Goal: Book appointment/travel/reservation

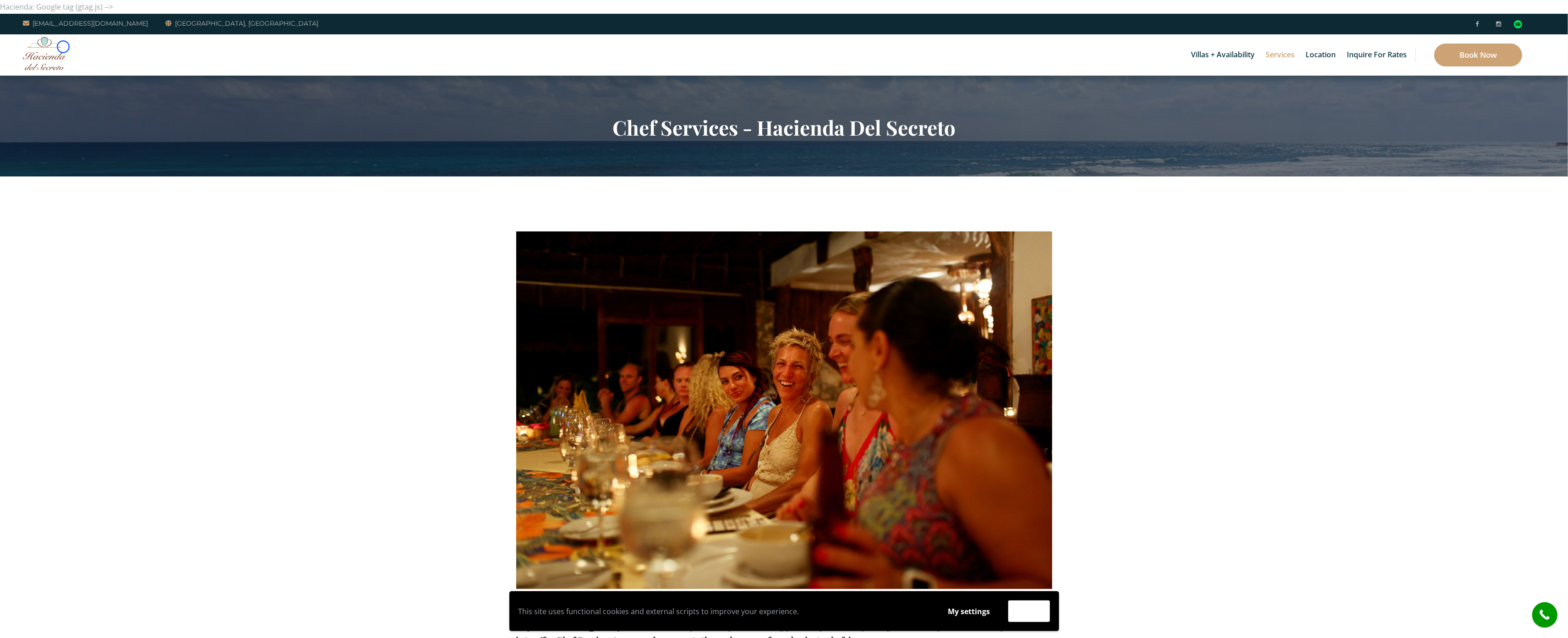
click at [63, 47] on img at bounding box center [44, 53] width 43 height 33
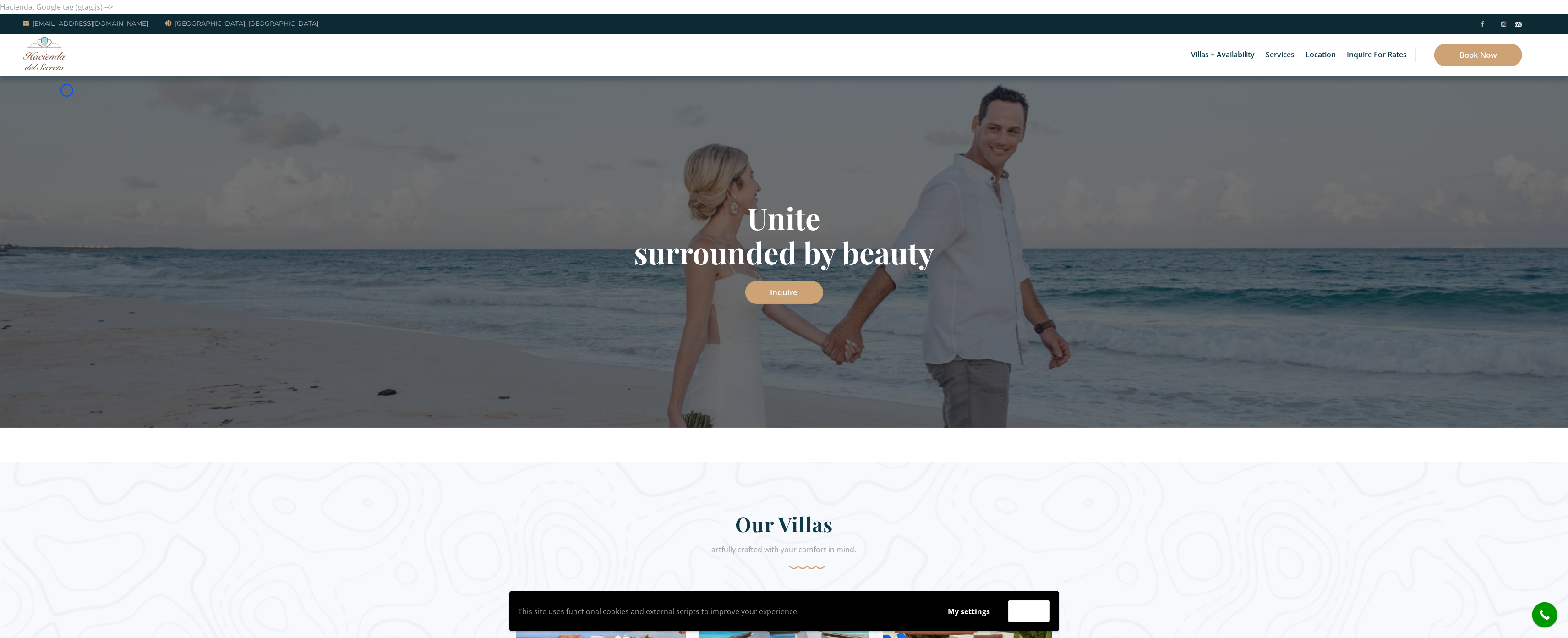
click at [67, 90] on div "Unite surrounded by beauty Inquire" at bounding box center [784, 251] width 1568 height 352
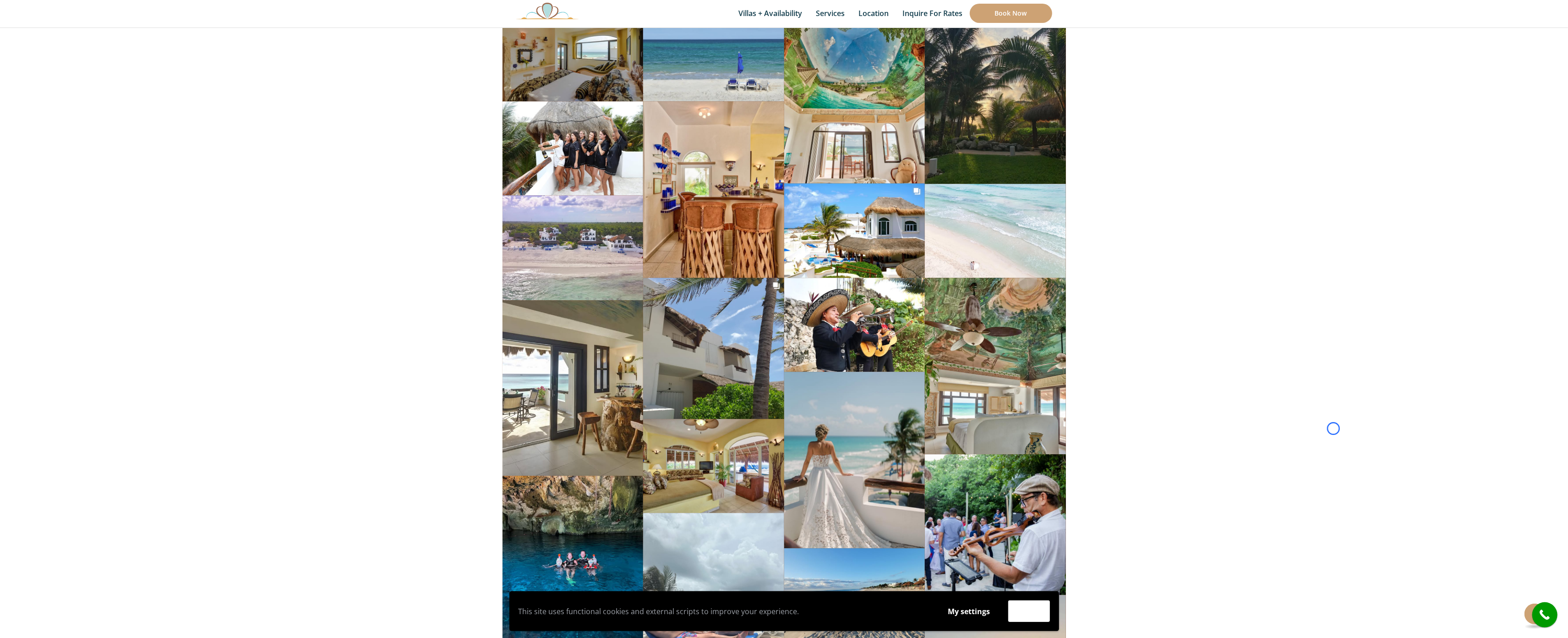
scroll to position [3220, 0]
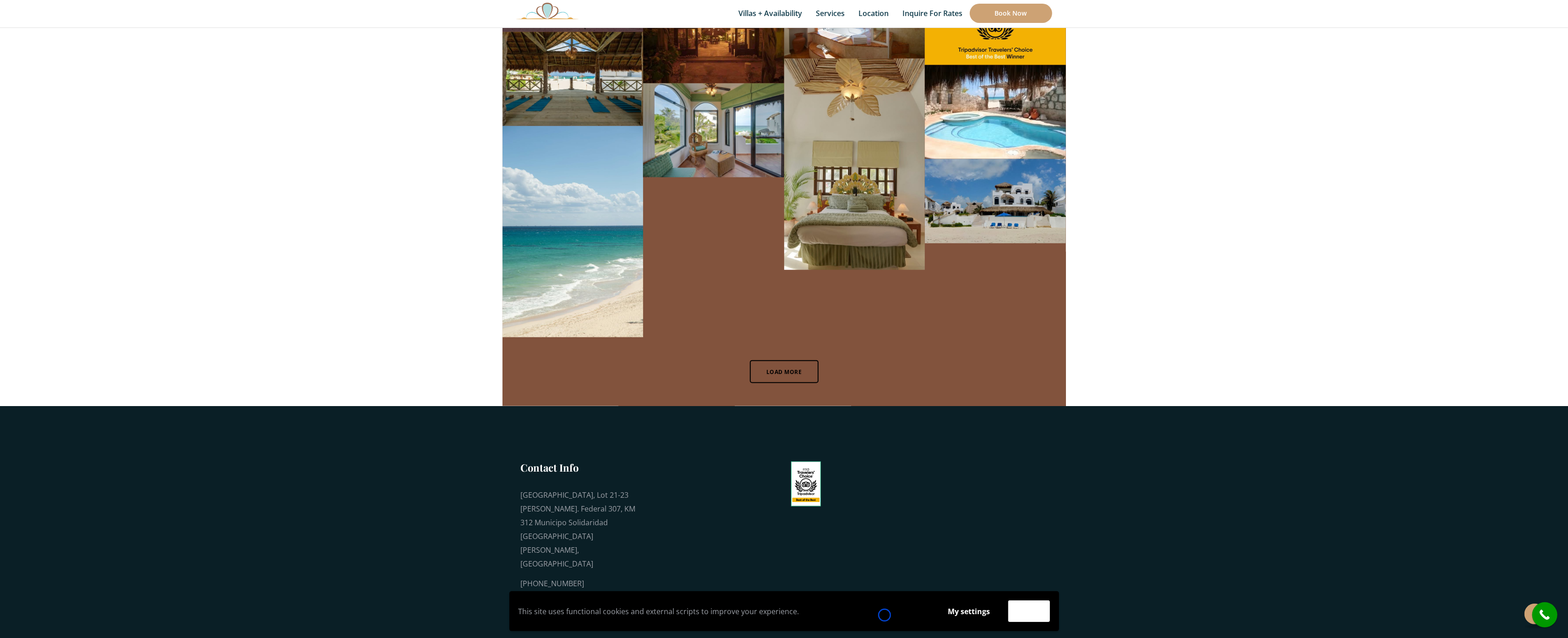
click at [884, 615] on p "This site uses functional cookies and external scripts to improve your experien…" at bounding box center [724, 611] width 412 height 14
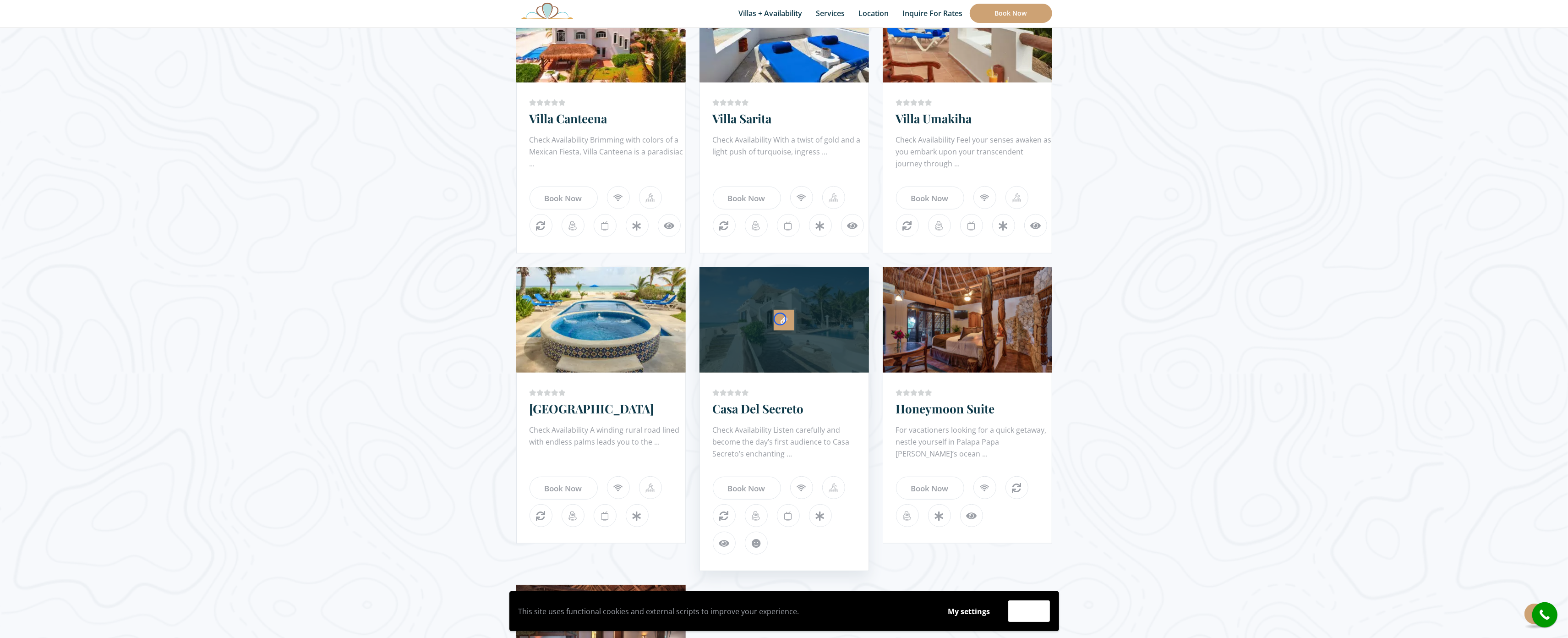
click at [780, 319] on link at bounding box center [784, 320] width 21 height 21
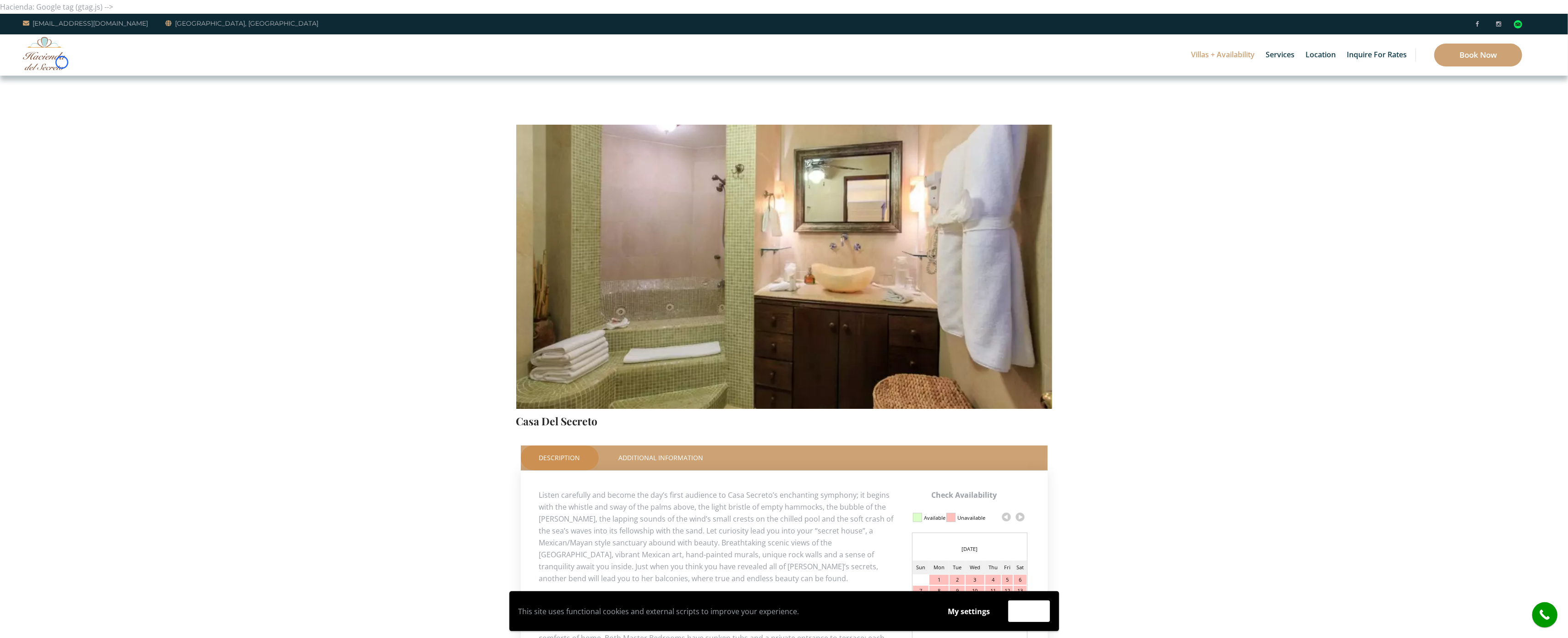
click at [62, 62] on img at bounding box center [44, 53] width 43 height 33
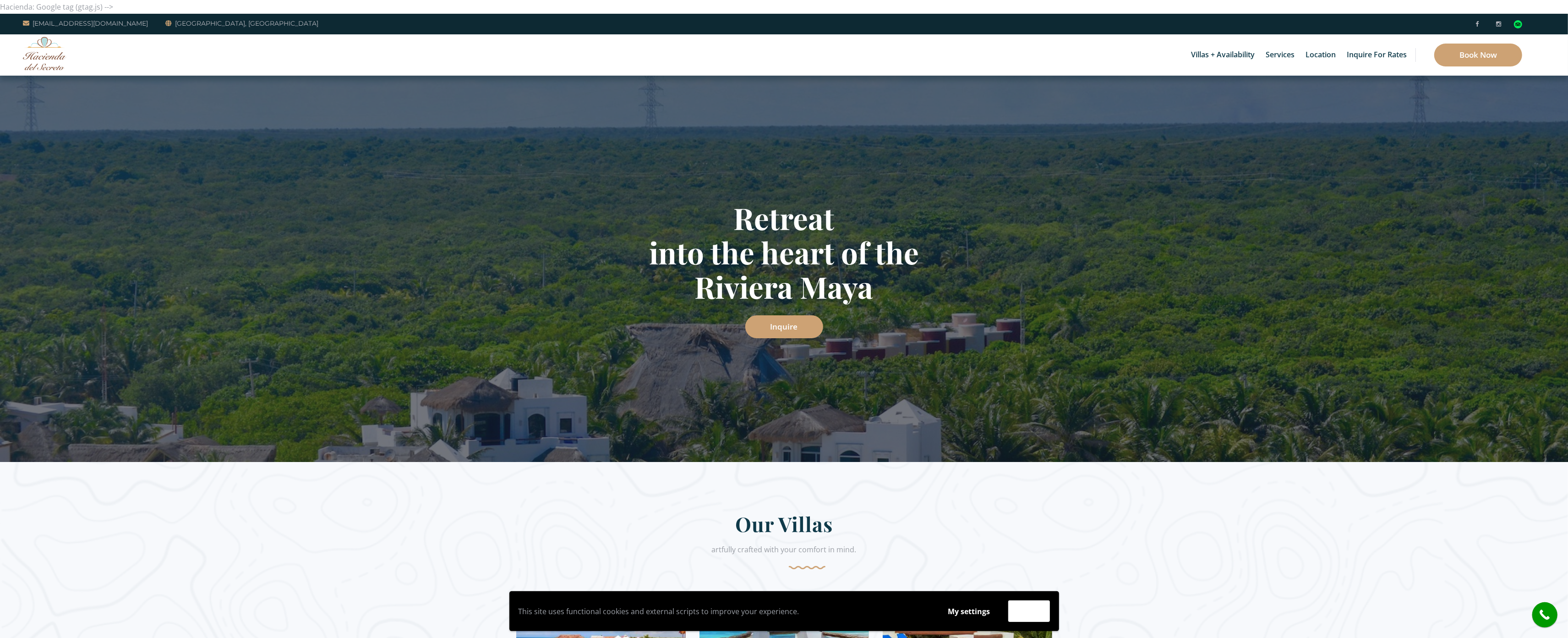
scroll to position [1739, 0]
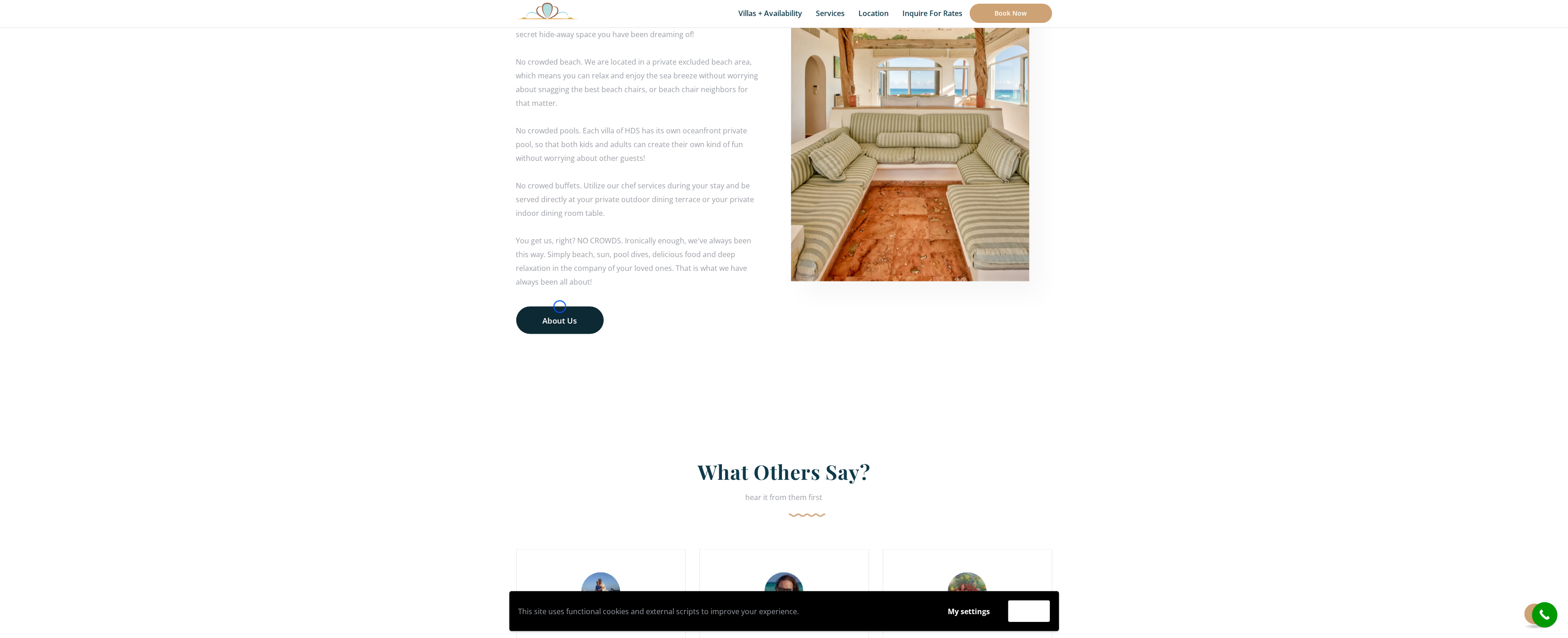
click at [560, 306] on link "About Us" at bounding box center [560, 320] width 88 height 27
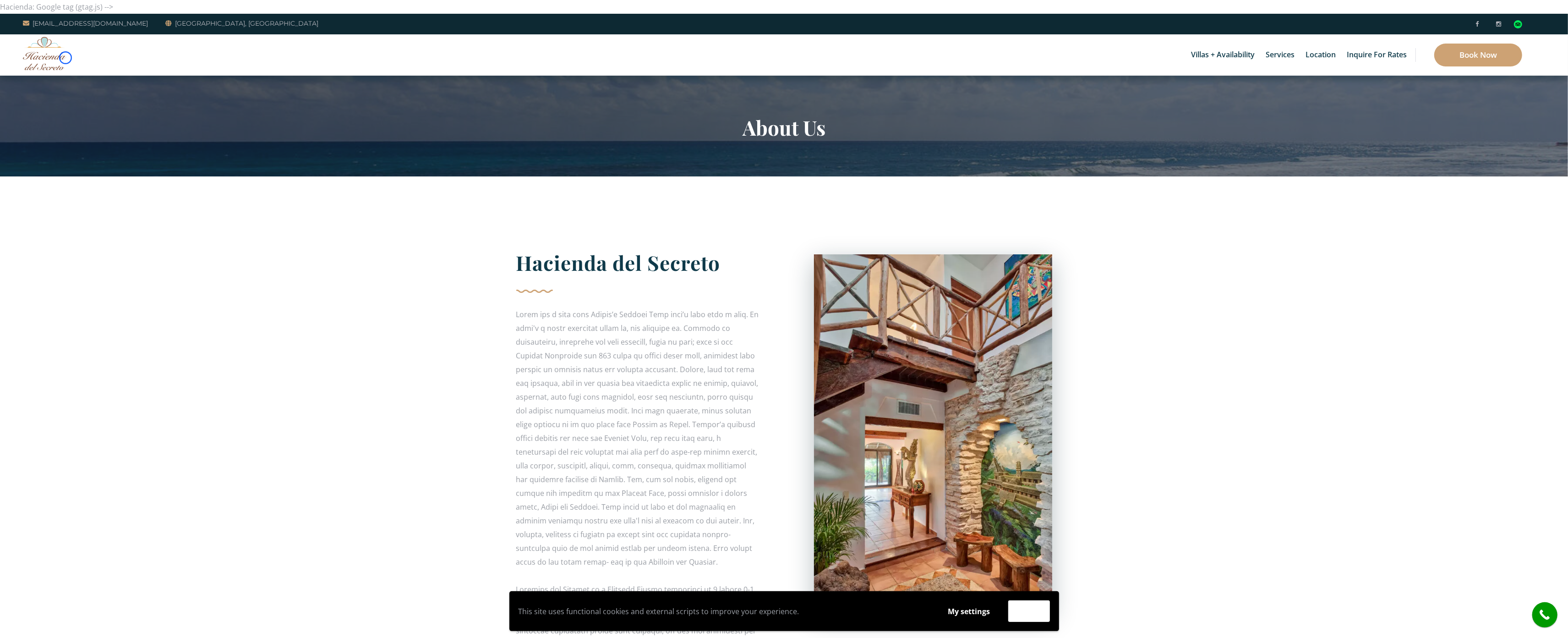
click at [66, 58] on img at bounding box center [44, 53] width 43 height 33
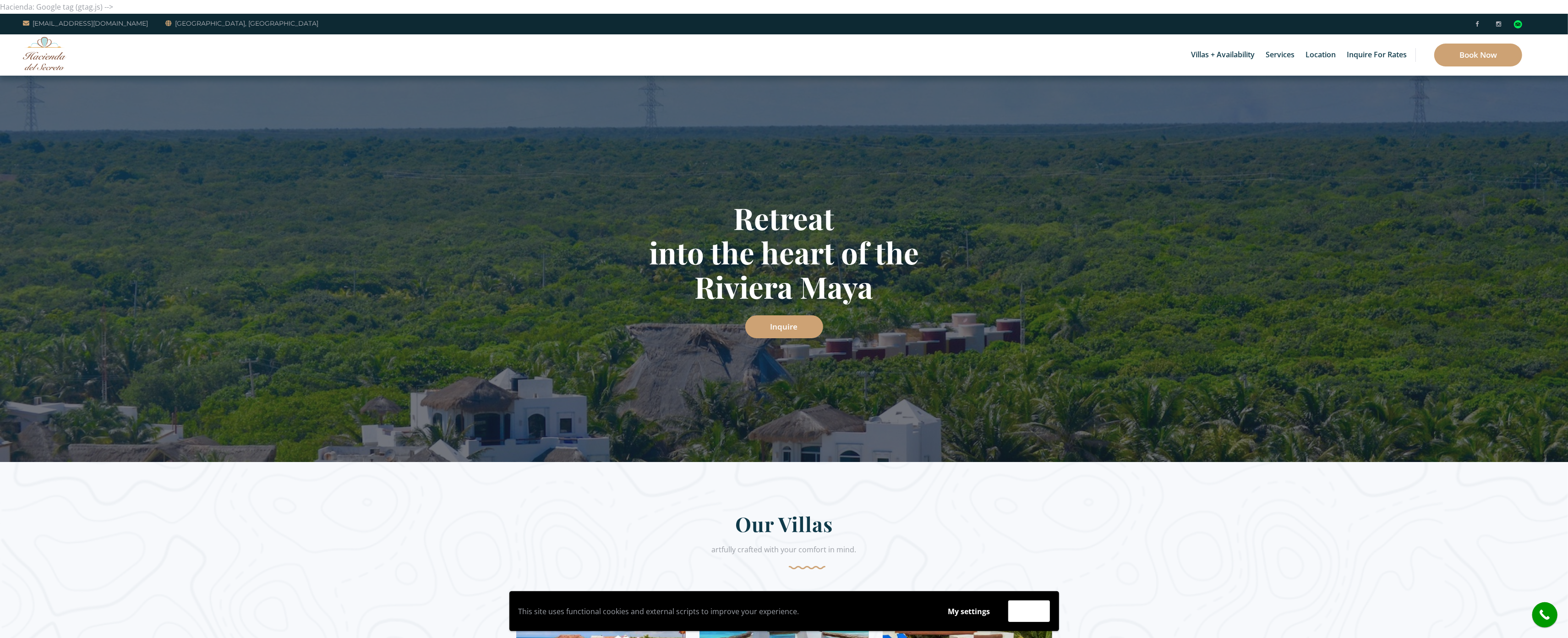
scroll to position [330, 0]
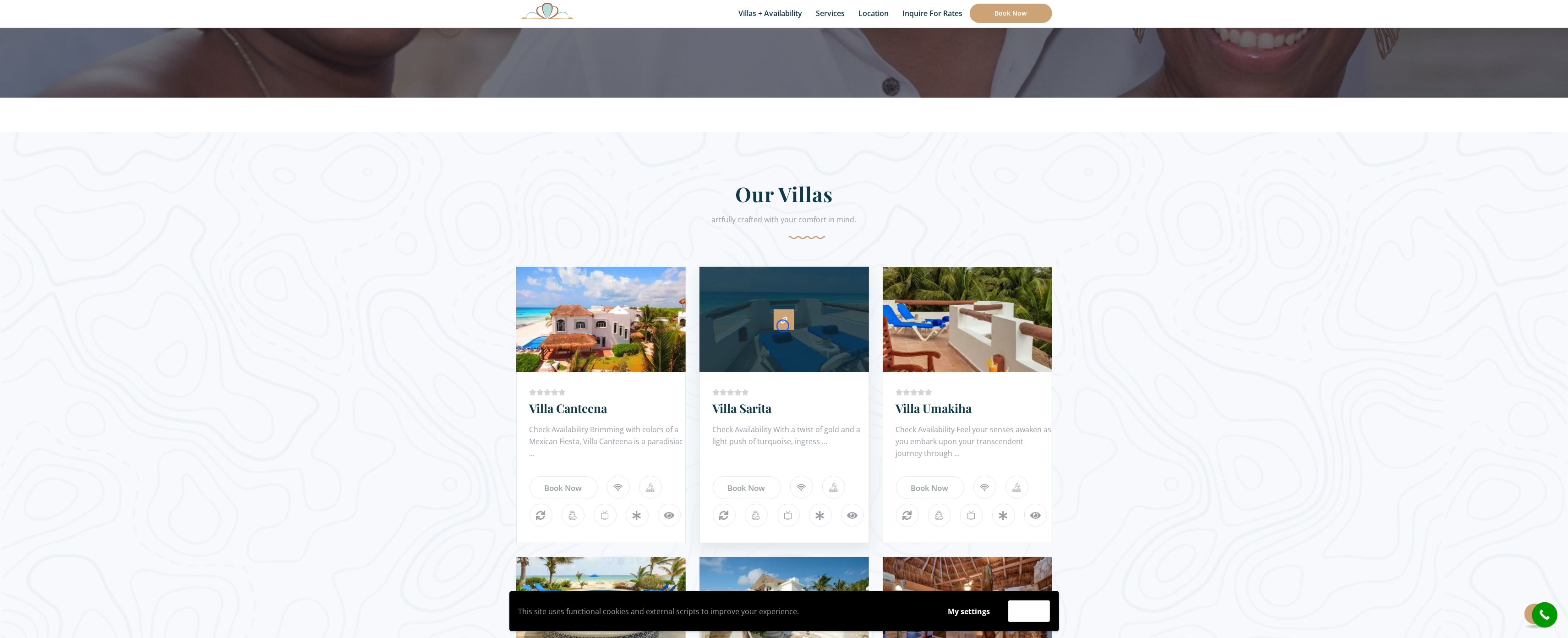
click at [783, 326] on link at bounding box center [784, 320] width 21 height 21
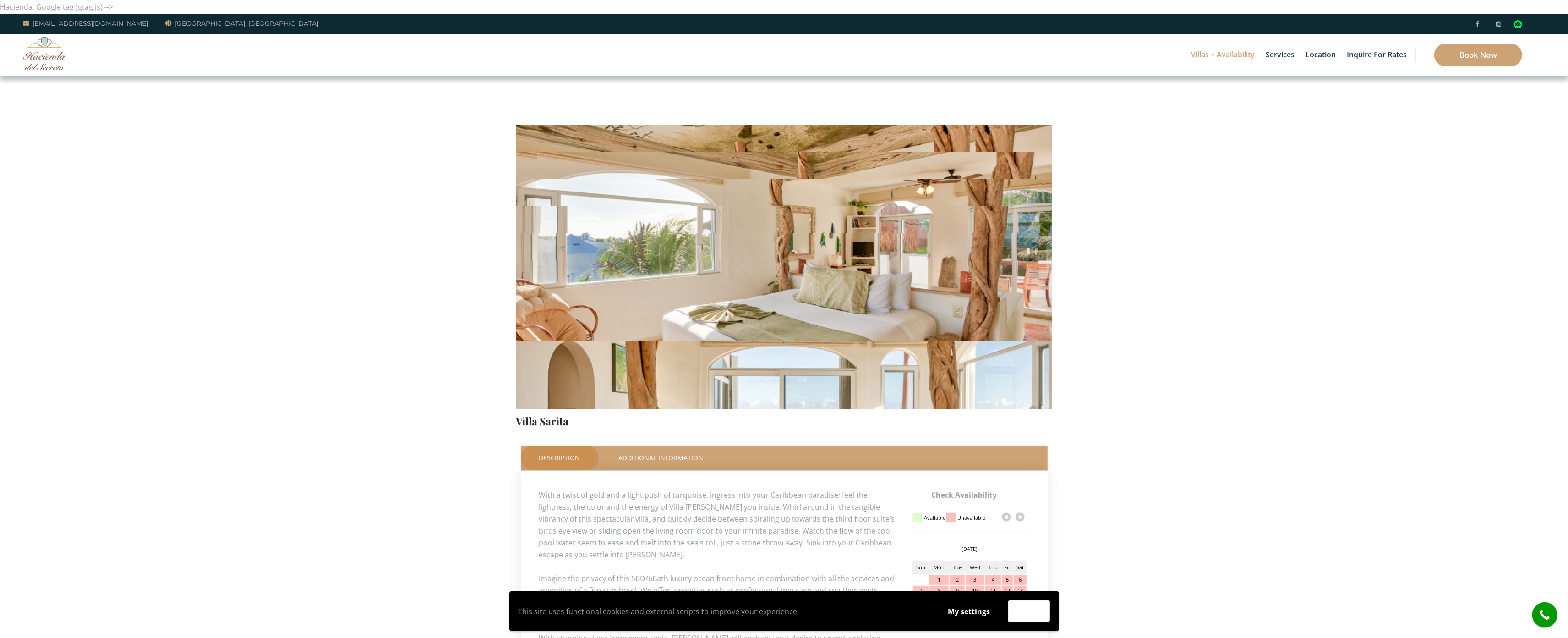
click at [89, 58] on div "Villas + Availability 6 Bedrooms Casa del Secreto 5 Bedrooms Villa Sarita Villa…" at bounding box center [784, 55] width 1568 height 41
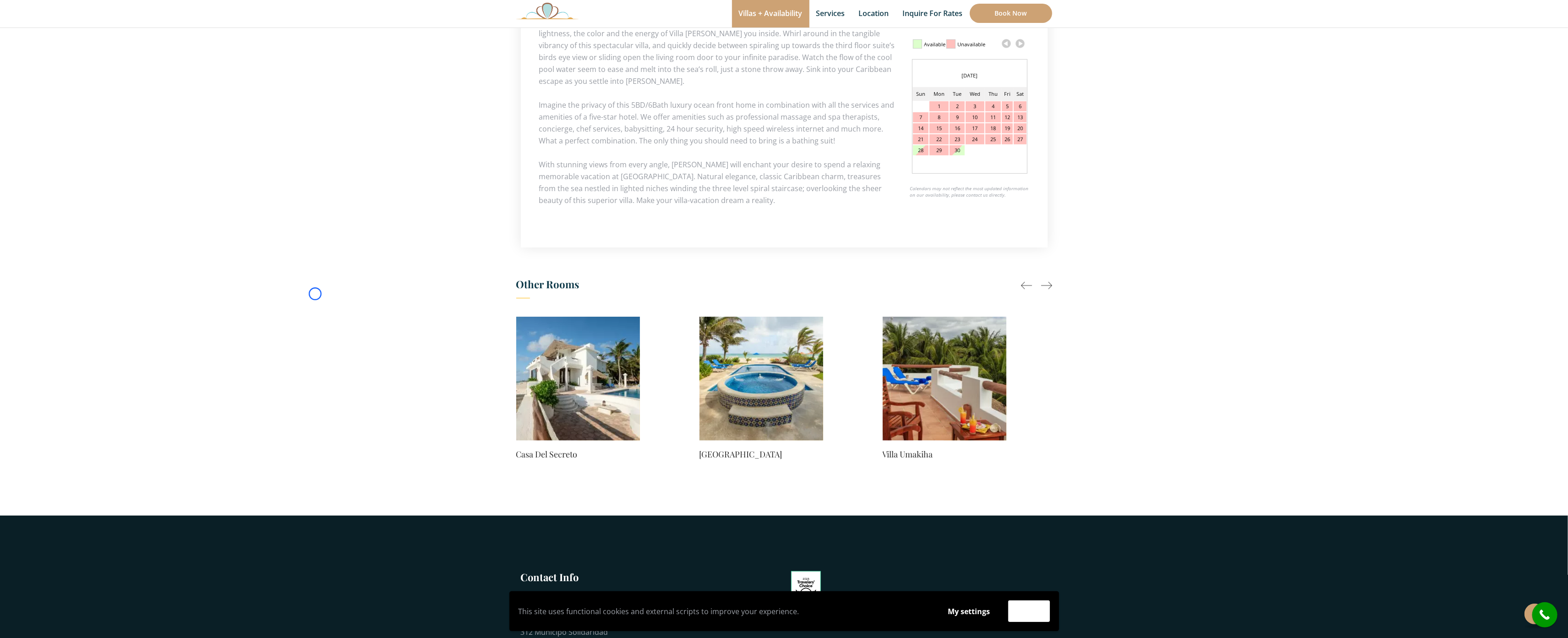
scroll to position [489, 0]
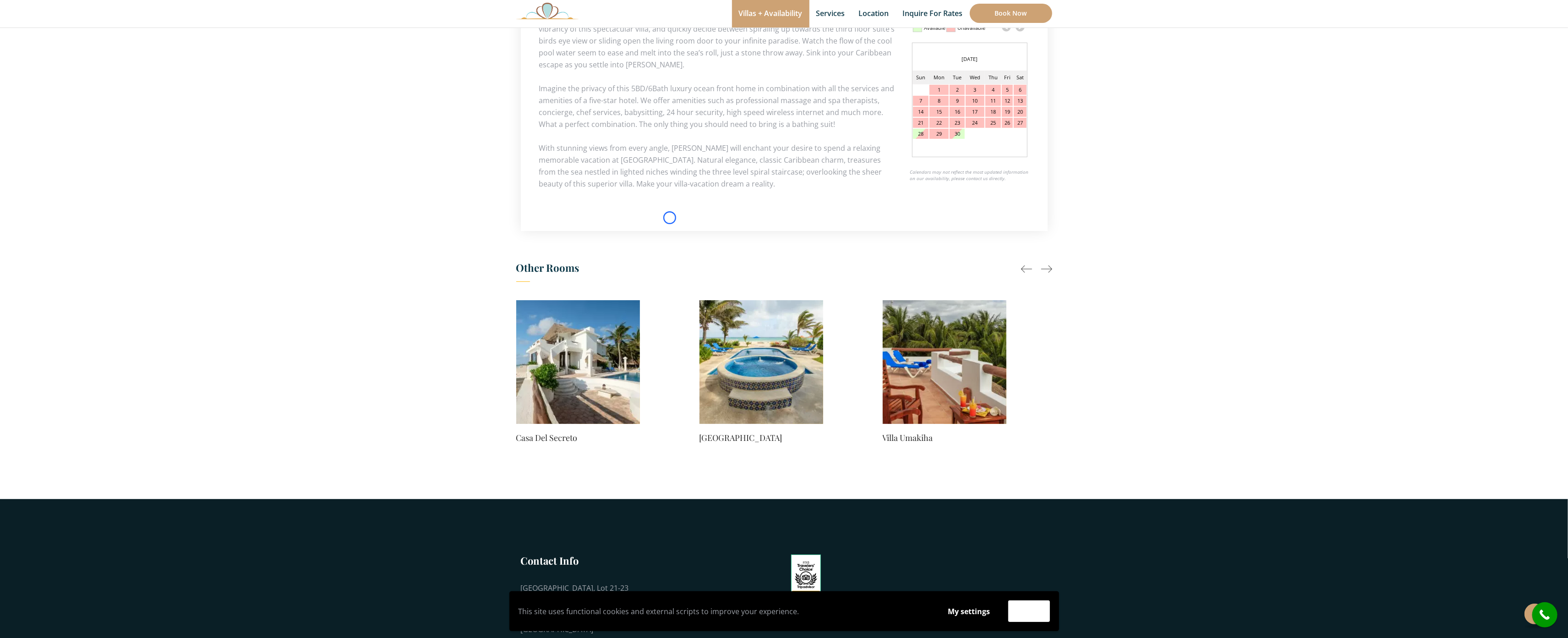
click at [89, 58] on section "Check Availability This Room Villa Sarita Price Starting From: $1,215.0 Night D…" at bounding box center [784, 43] width 1568 height 913
